Goal: Task Accomplishment & Management: Complete application form

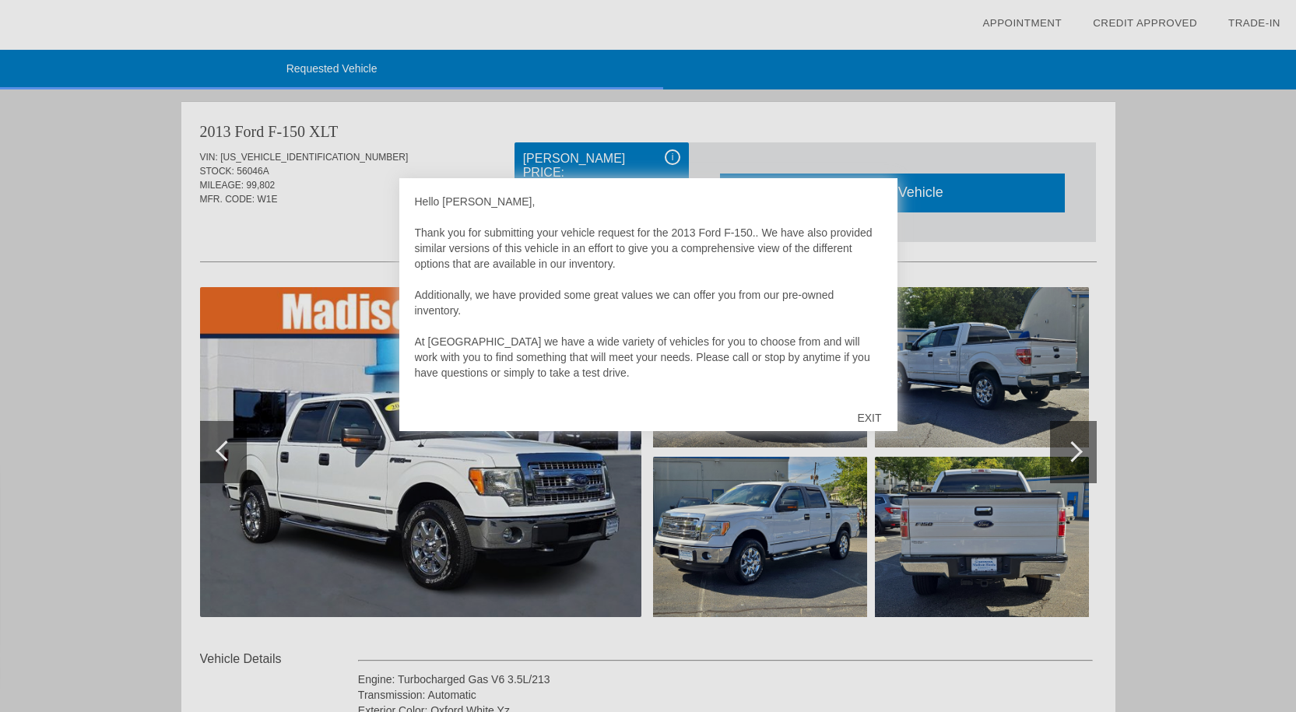
click at [870, 420] on div "EXIT" at bounding box center [868, 418] width 55 height 47
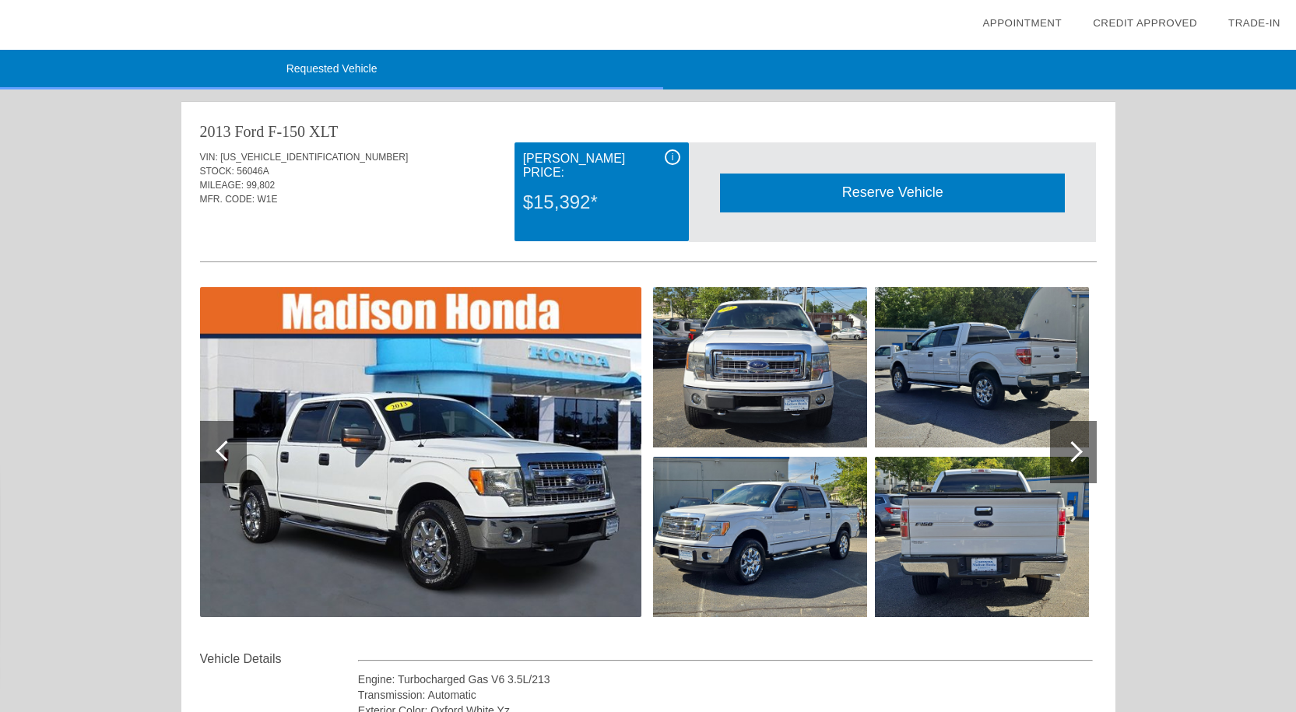
click at [1081, 443] on div at bounding box center [1073, 452] width 47 height 62
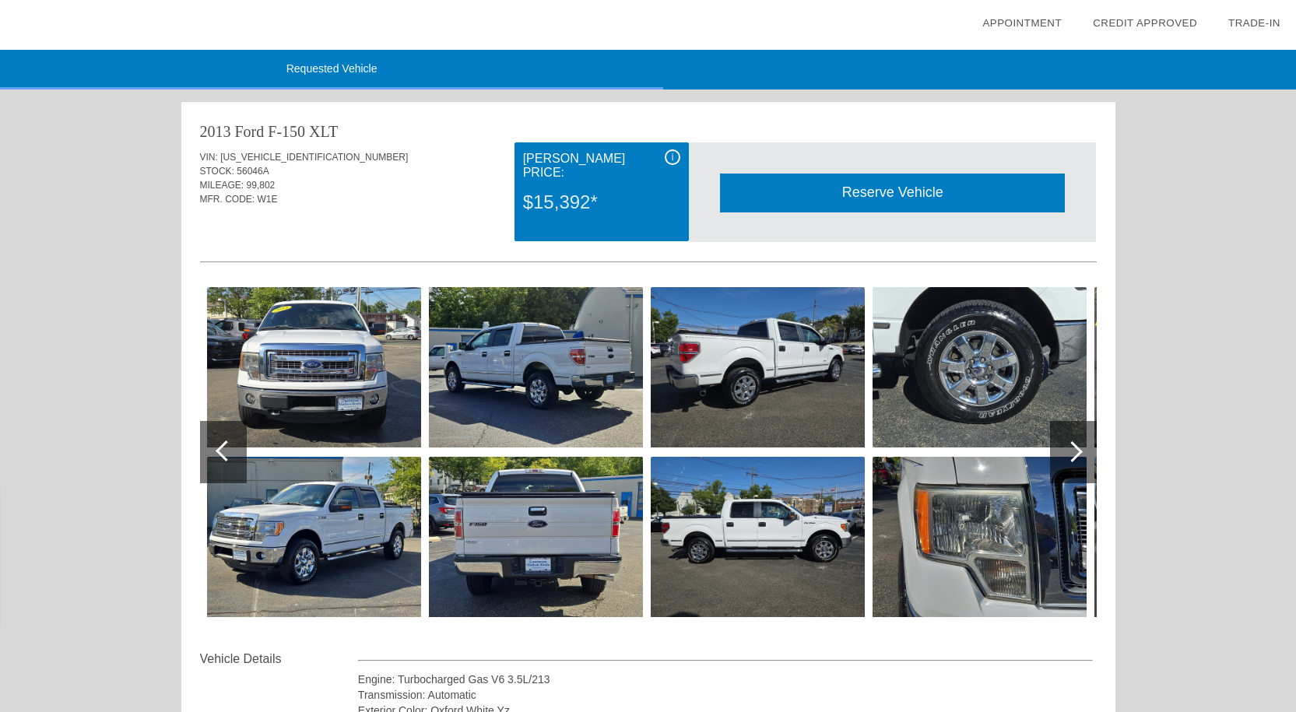
click at [1080, 443] on div at bounding box center [1073, 452] width 47 height 62
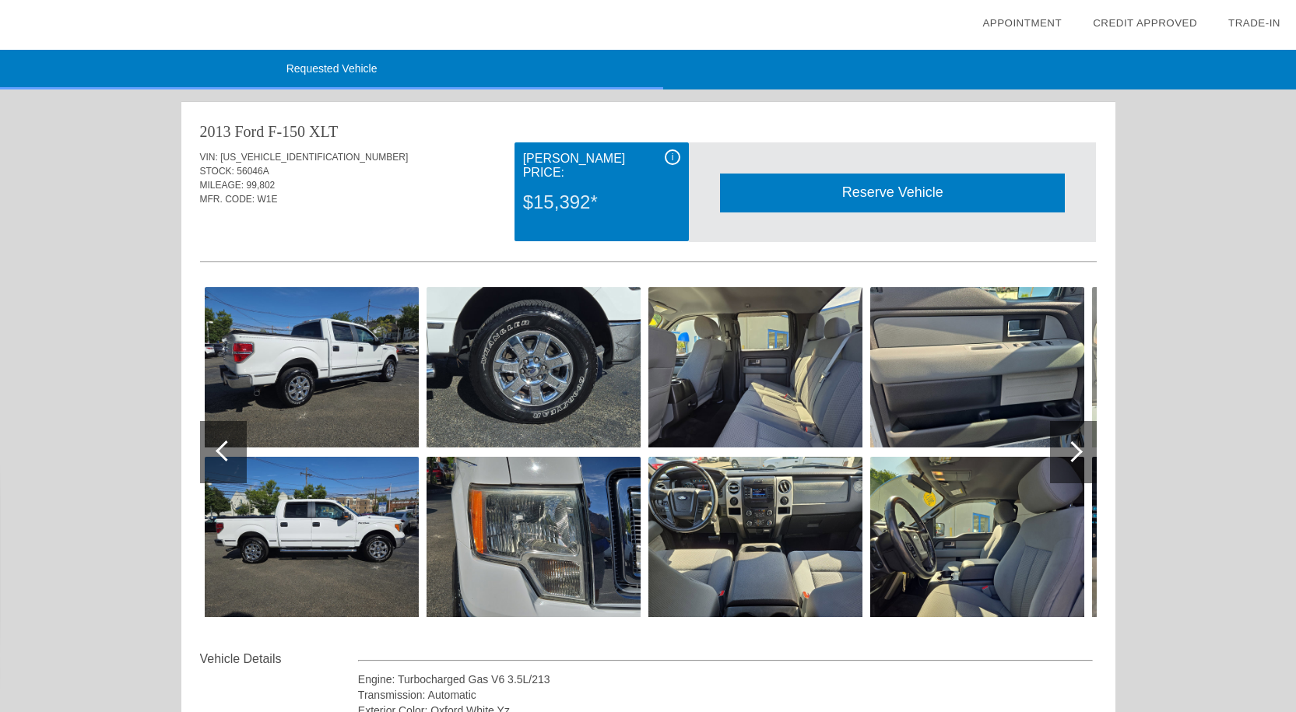
click at [1080, 443] on div at bounding box center [1073, 452] width 47 height 62
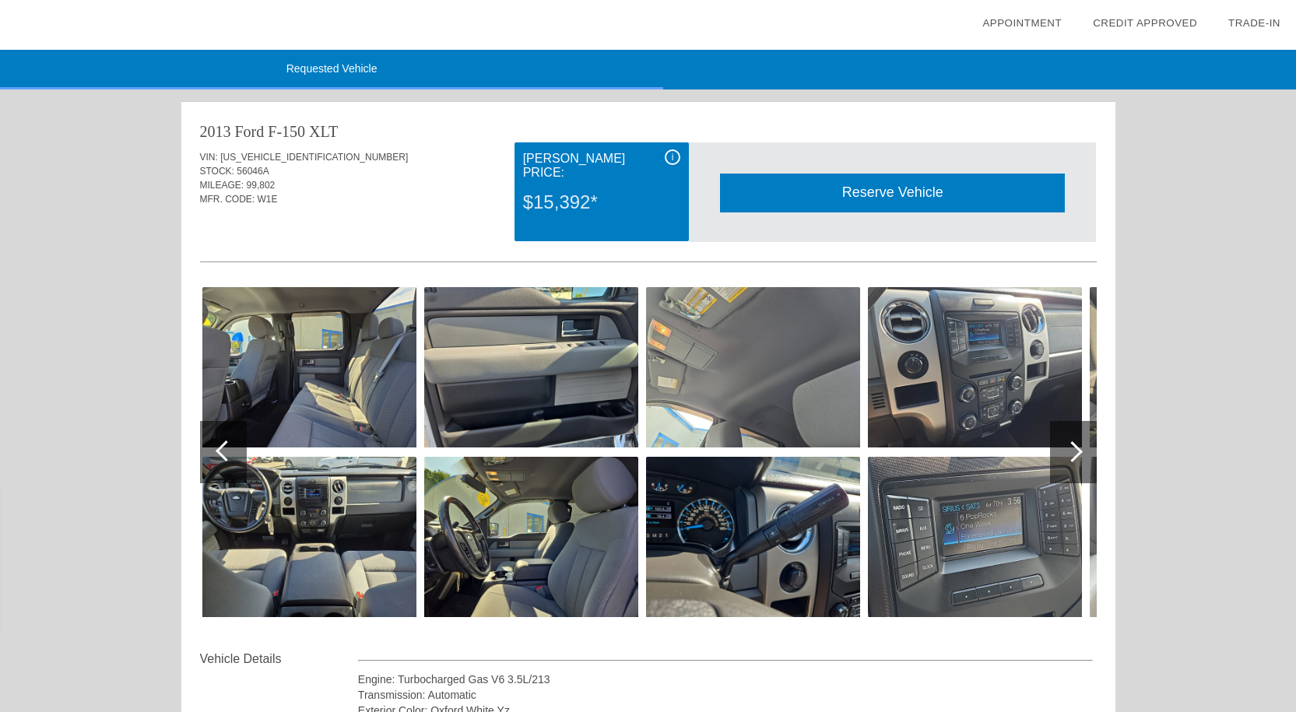
click at [1080, 443] on div at bounding box center [1073, 452] width 47 height 62
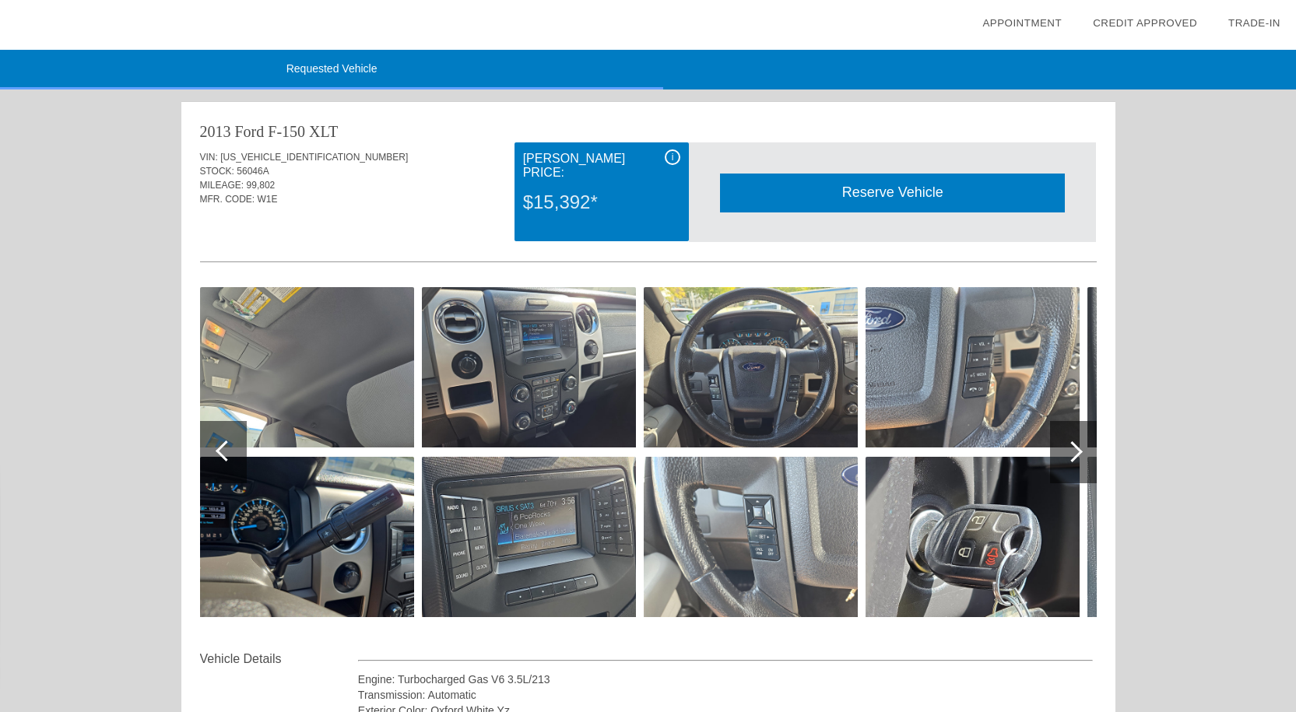
click at [1080, 443] on div at bounding box center [1073, 452] width 47 height 62
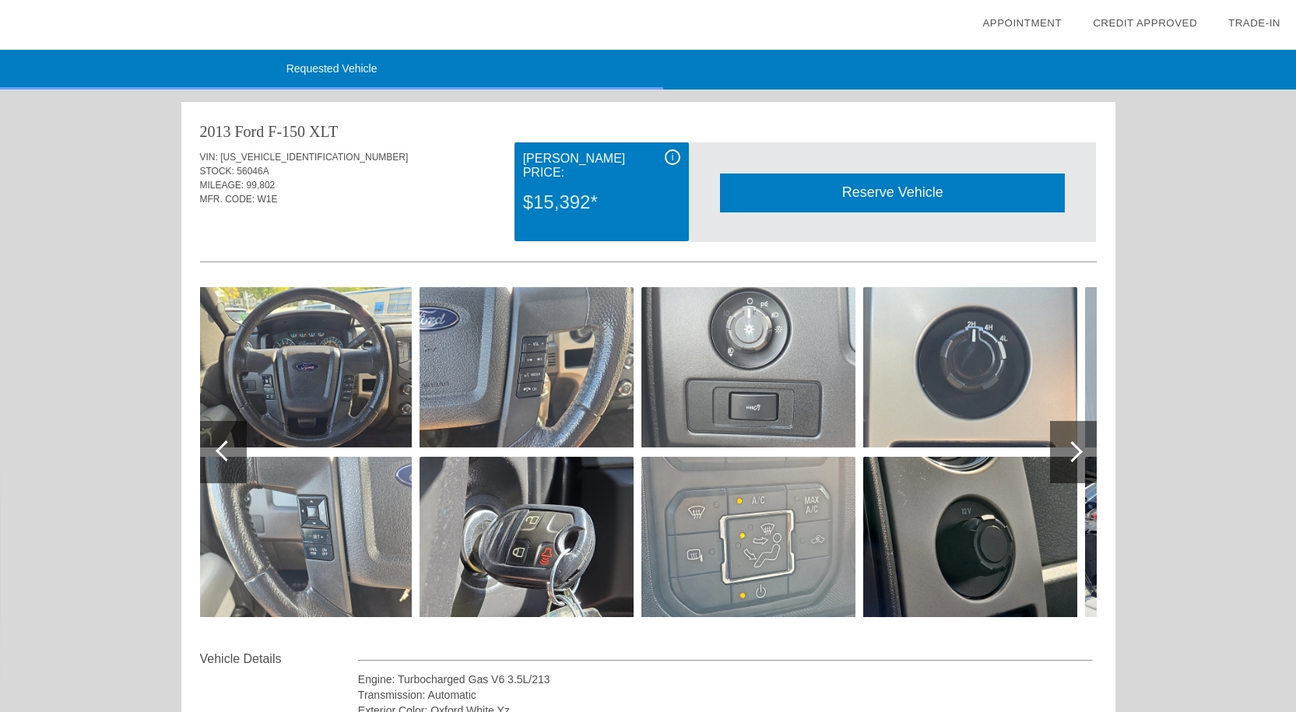
click at [1080, 443] on div at bounding box center [1073, 452] width 47 height 62
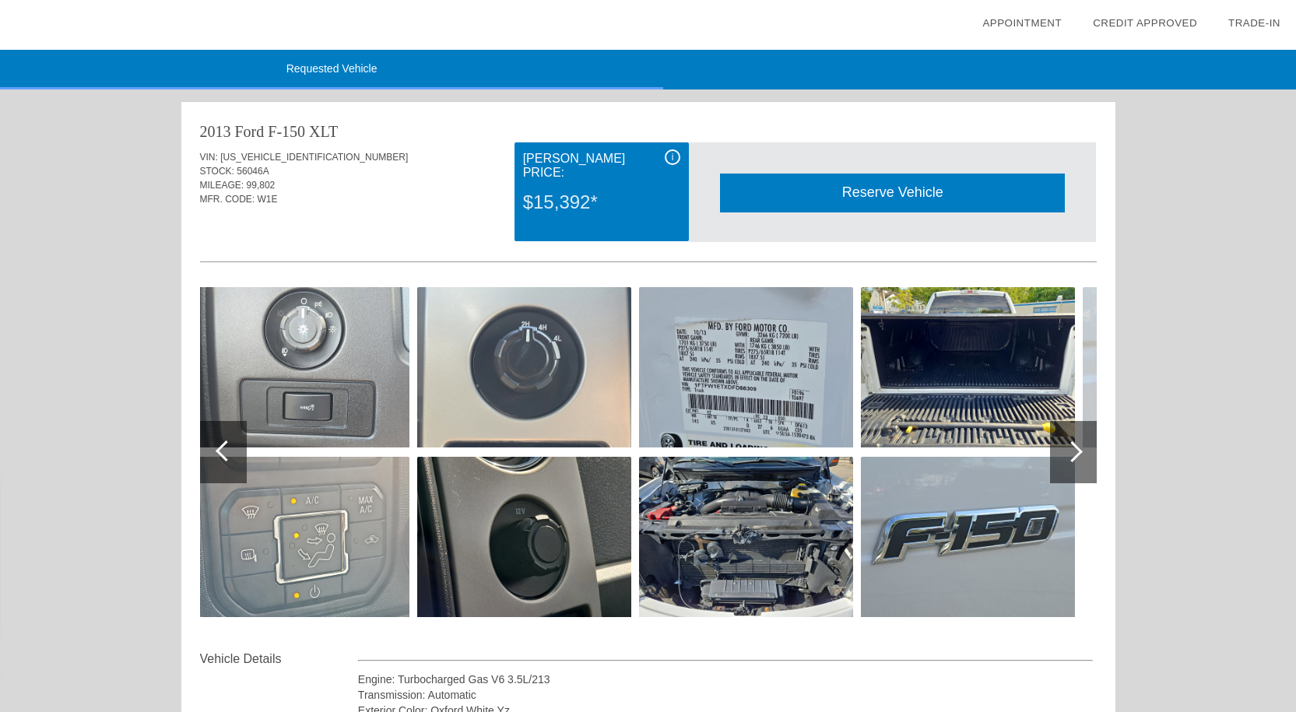
click at [1080, 443] on div at bounding box center [1073, 452] width 47 height 62
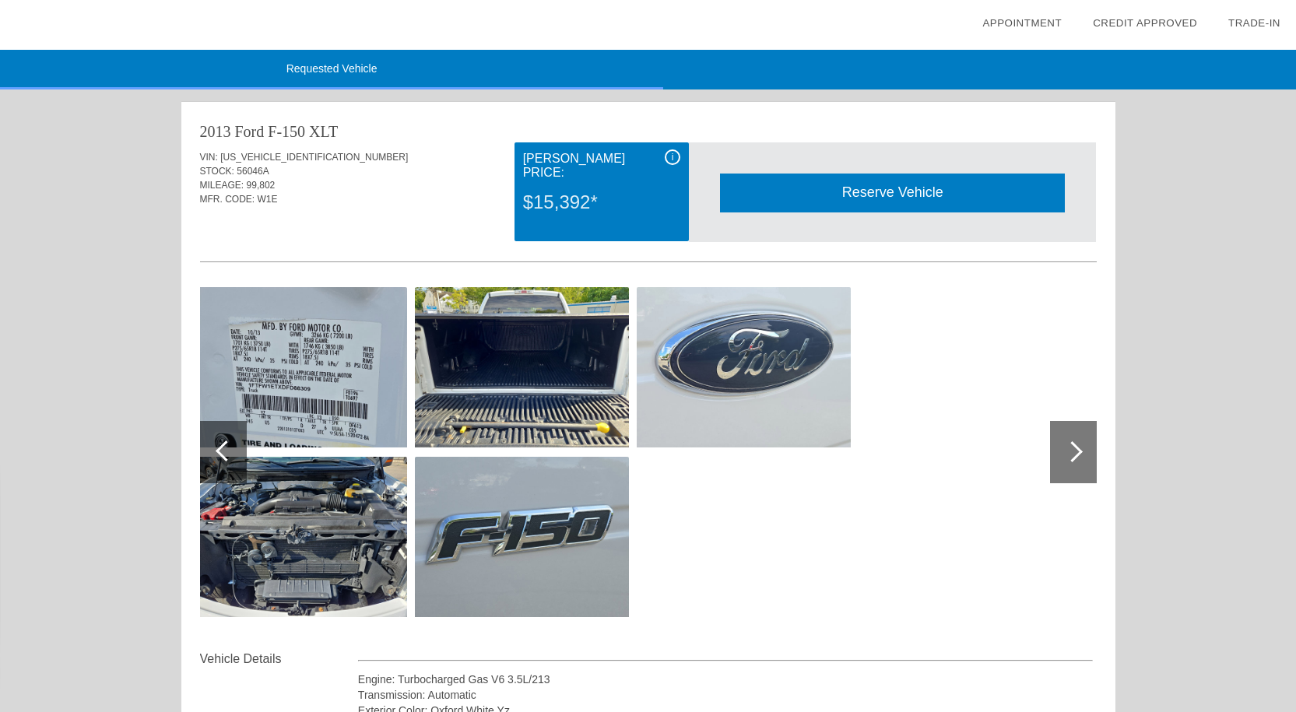
click at [1080, 443] on div at bounding box center [1073, 452] width 47 height 62
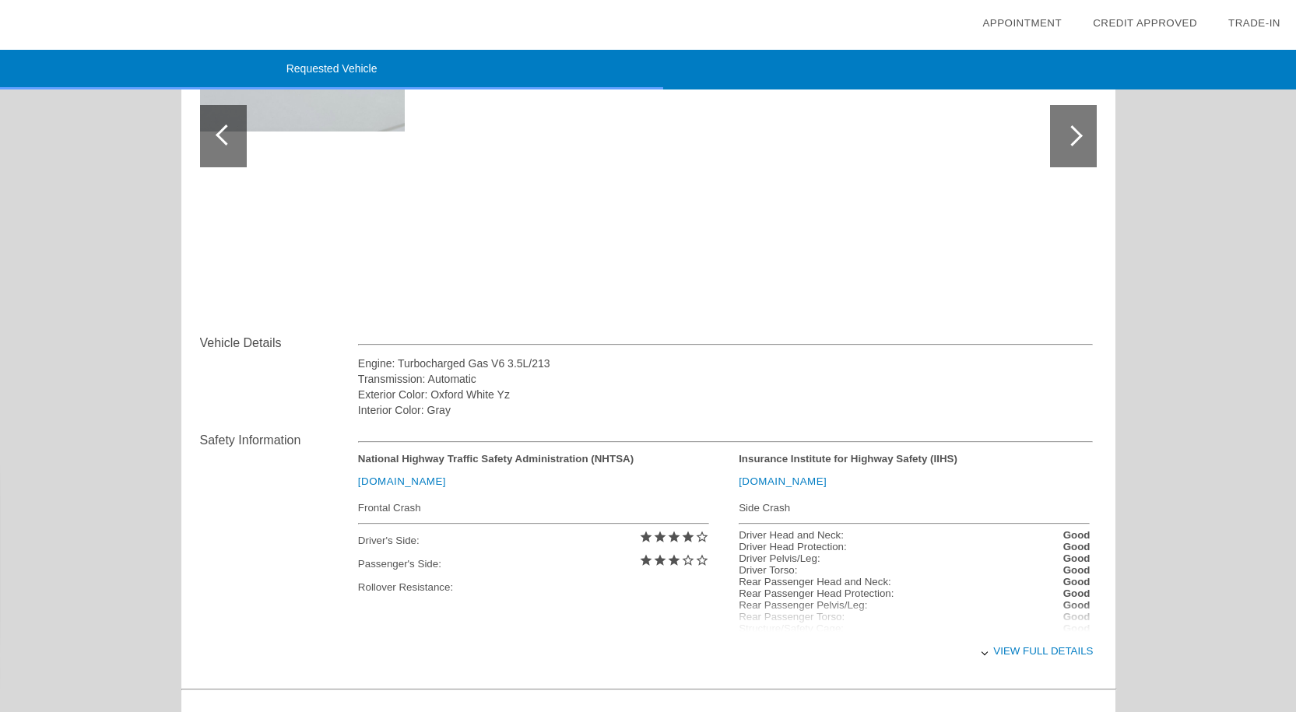
scroll to position [615, 0]
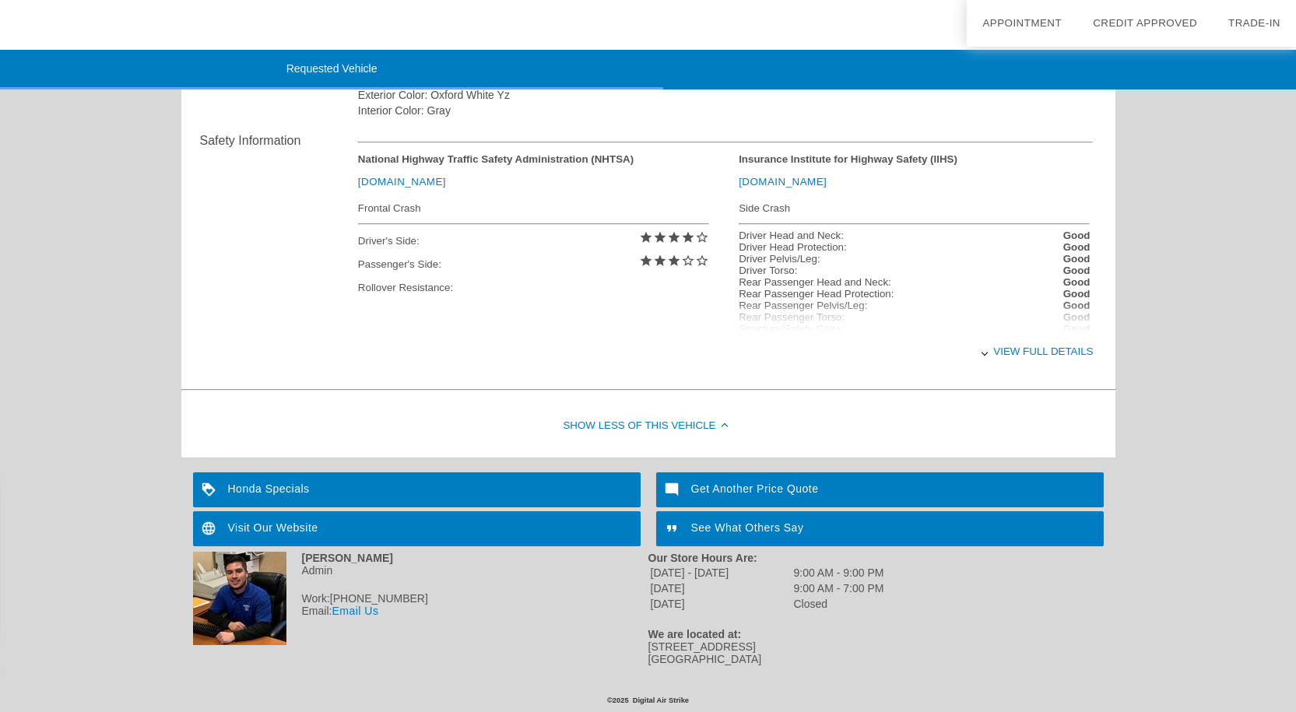
click at [366, 607] on link "Email Us" at bounding box center [354, 611] width 47 height 12
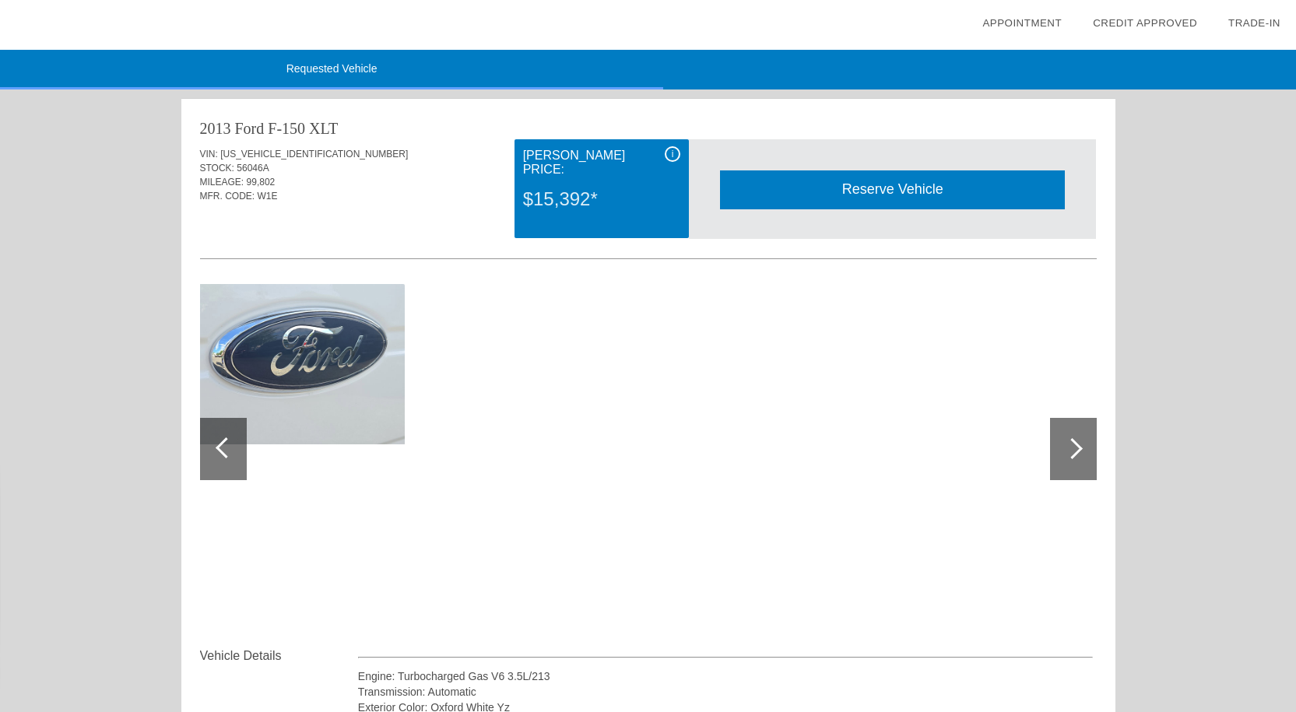
scroll to position [0, 0]
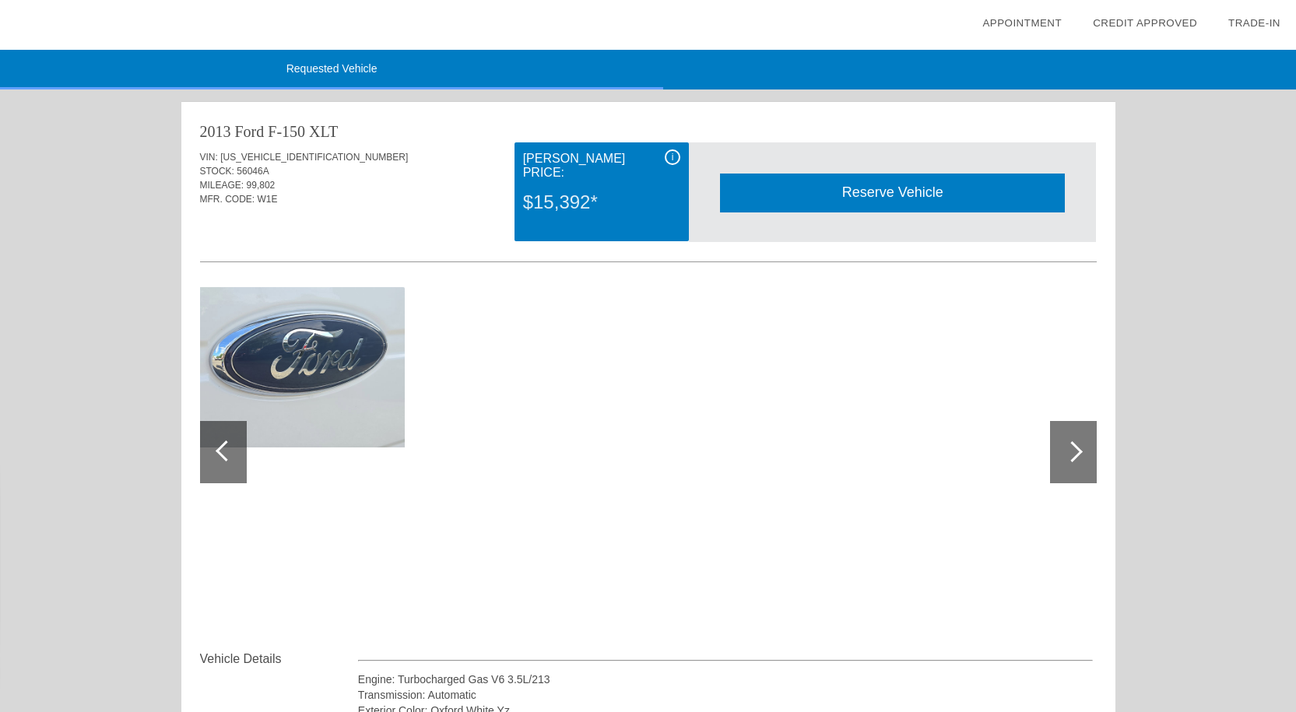
click at [895, 180] on div "Reserve Vehicle" at bounding box center [892, 193] width 345 height 38
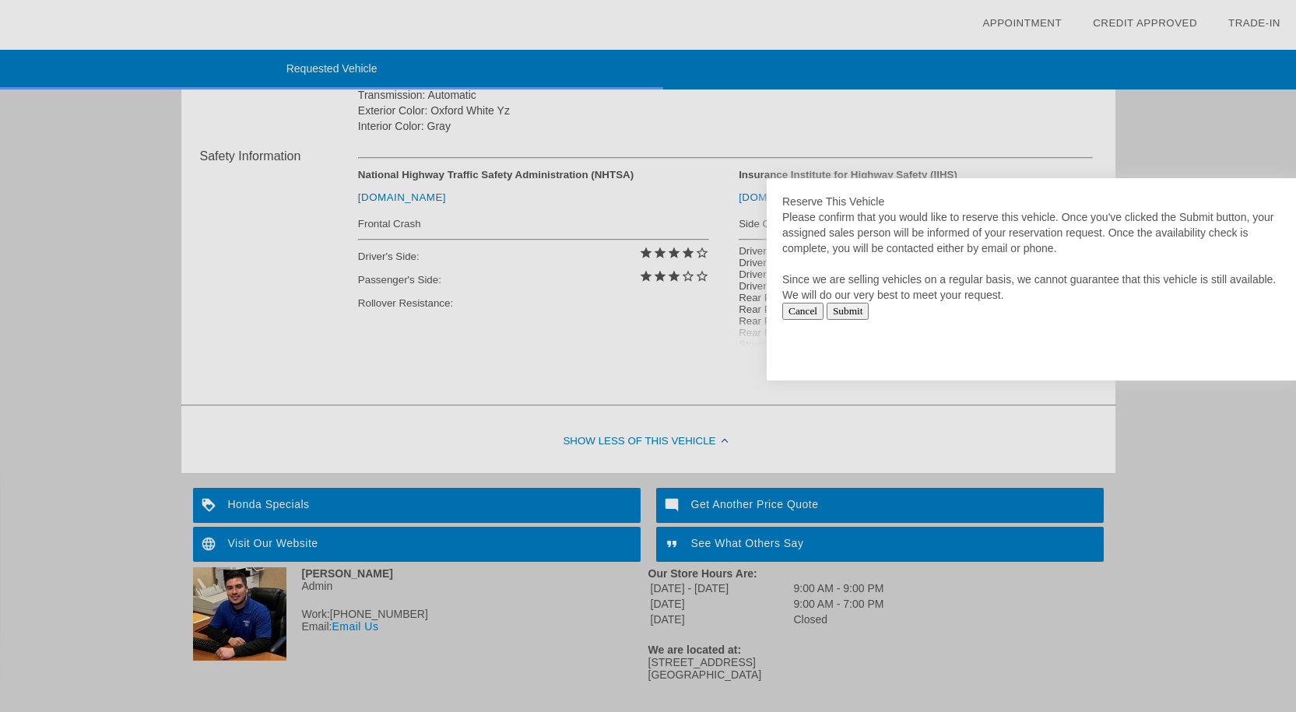
scroll to position [615, 0]
